Goal: Navigation & Orientation: Go to known website

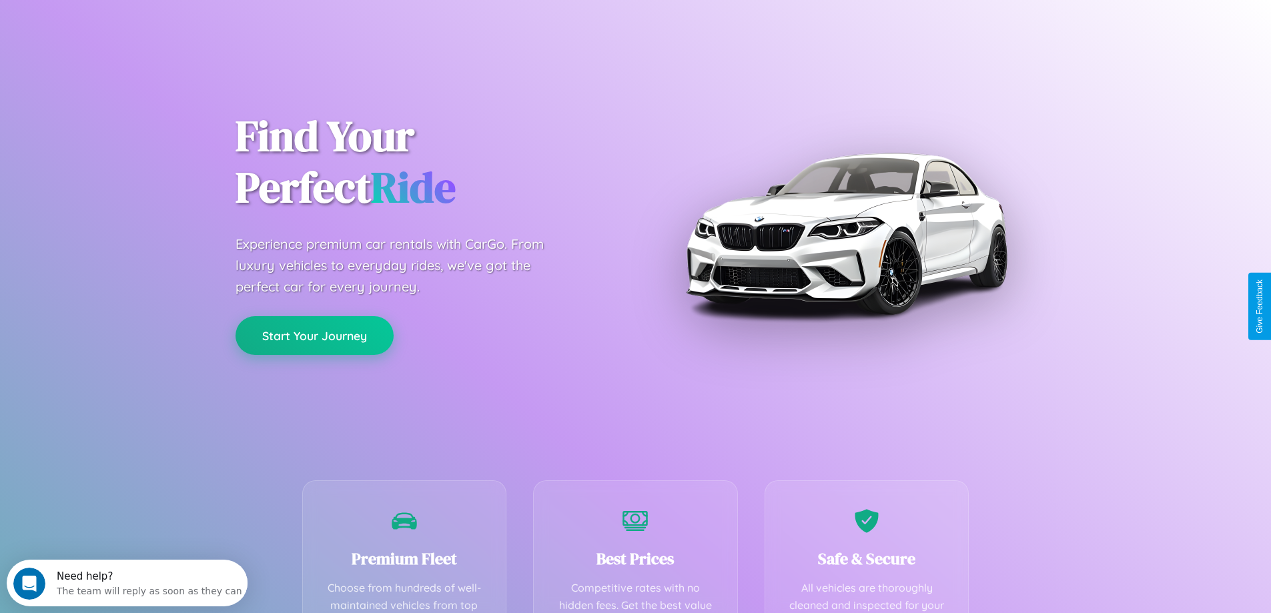
click at [314, 336] on button "Start Your Journey" at bounding box center [314, 335] width 158 height 39
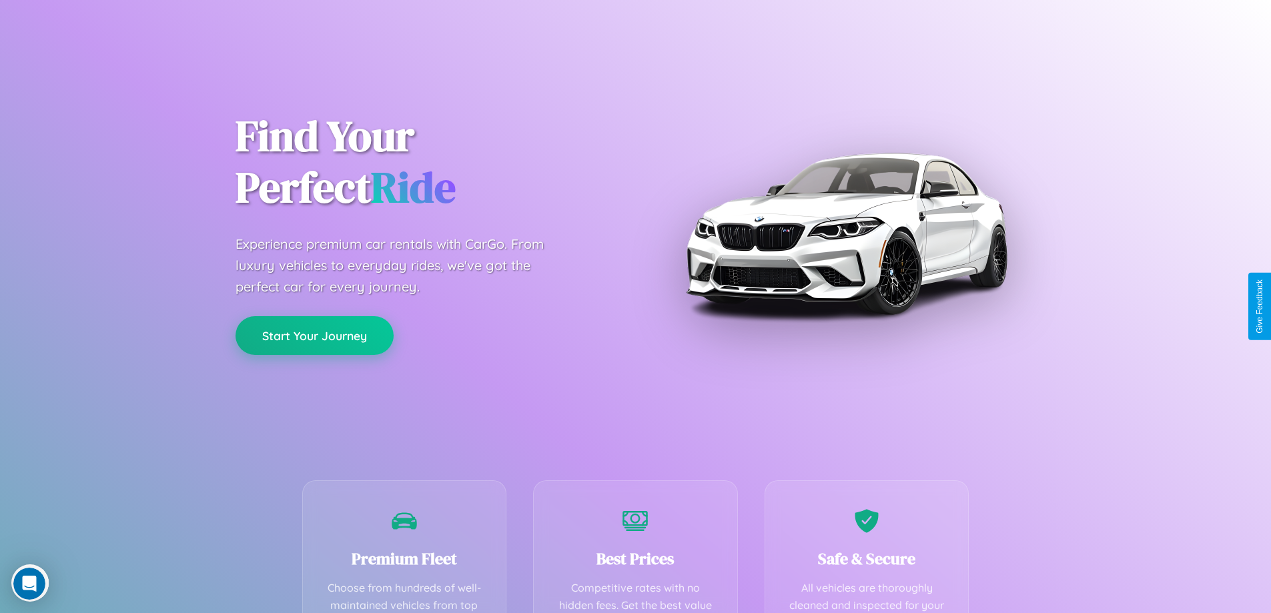
click at [314, 335] on button "Start Your Journey" at bounding box center [314, 335] width 158 height 39
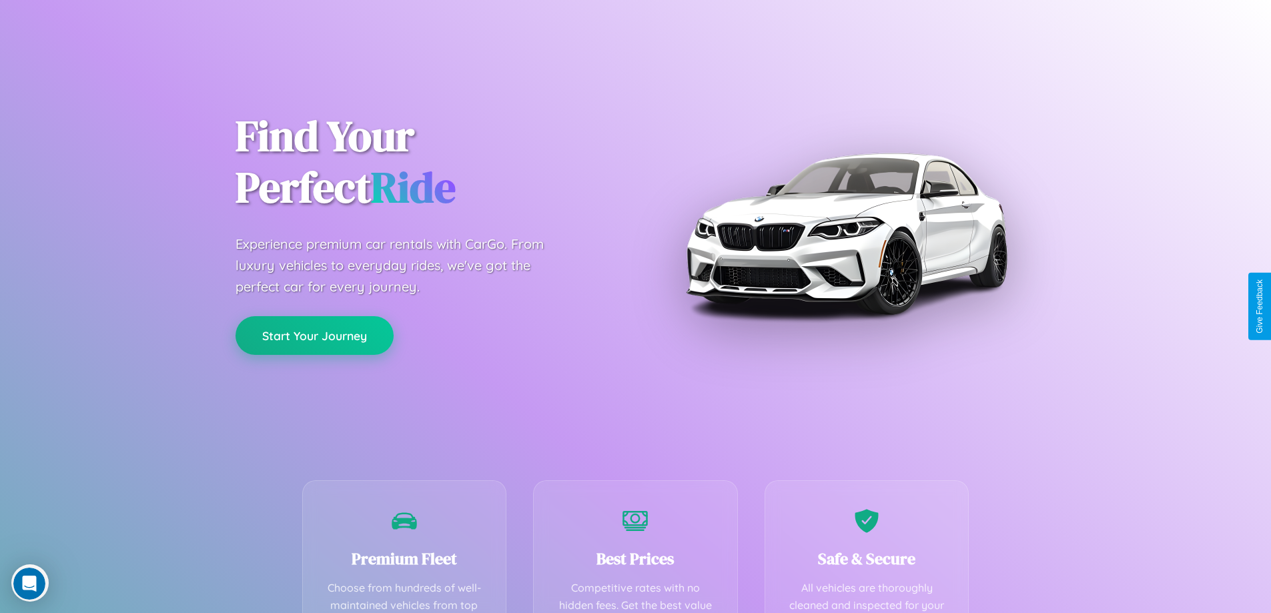
click at [314, 335] on button "Start Your Journey" at bounding box center [314, 335] width 158 height 39
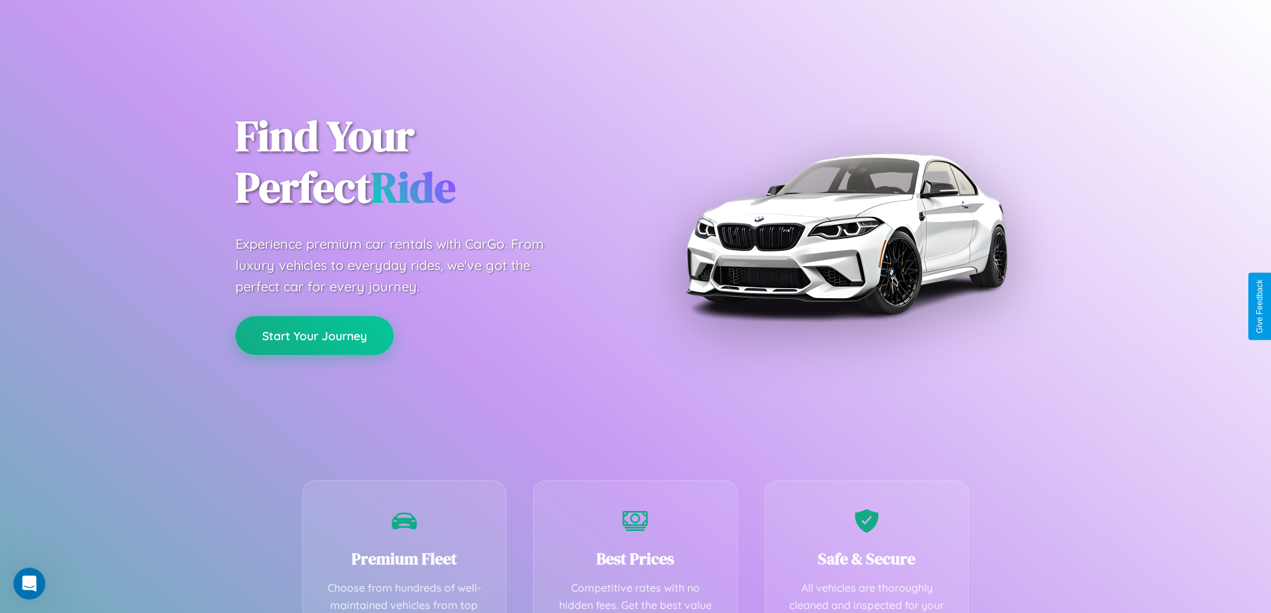
click at [314, 335] on button "Start Your Journey" at bounding box center [314, 335] width 158 height 39
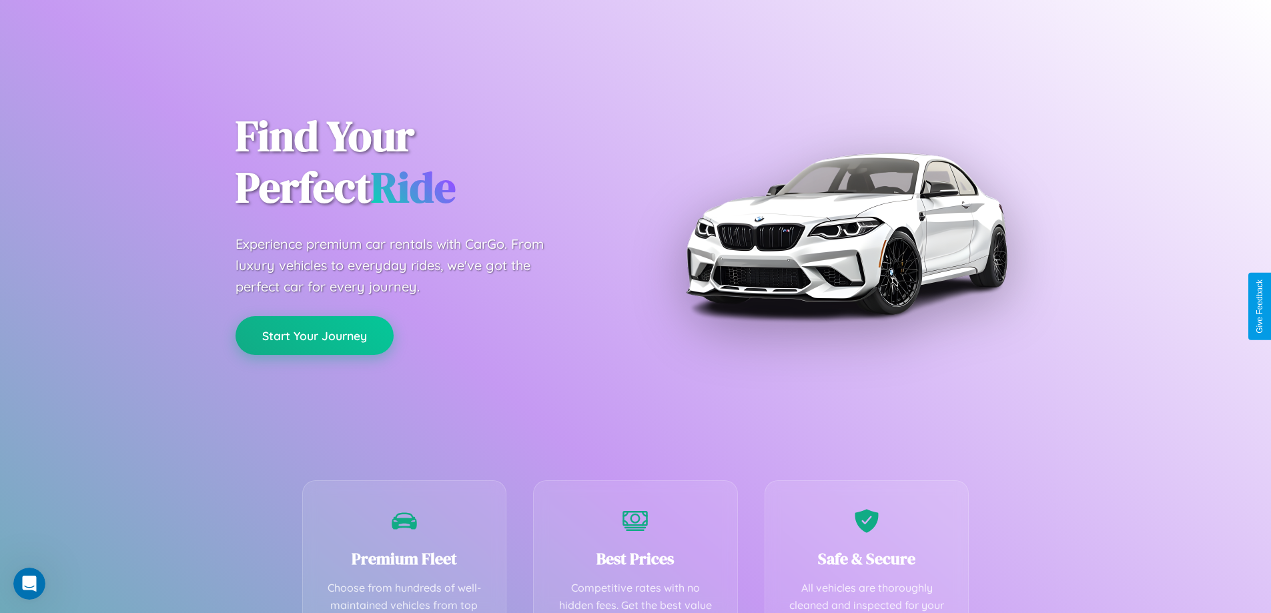
click at [314, 335] on button "Start Your Journey" at bounding box center [314, 335] width 158 height 39
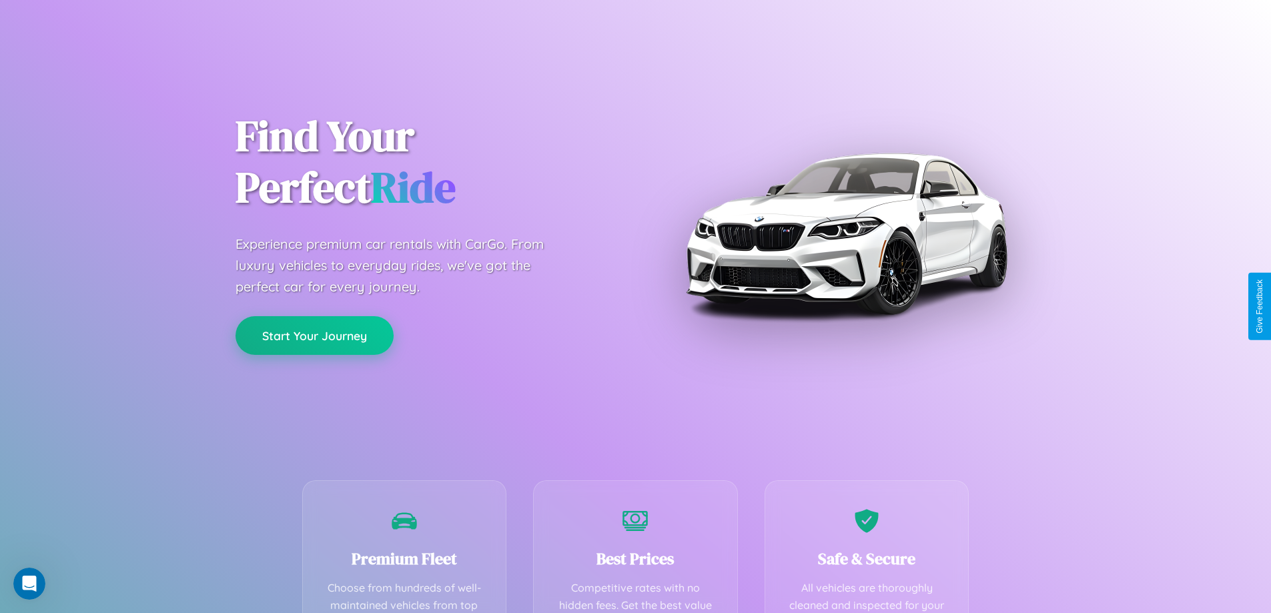
click at [314, 335] on button "Start Your Journey" at bounding box center [314, 335] width 158 height 39
